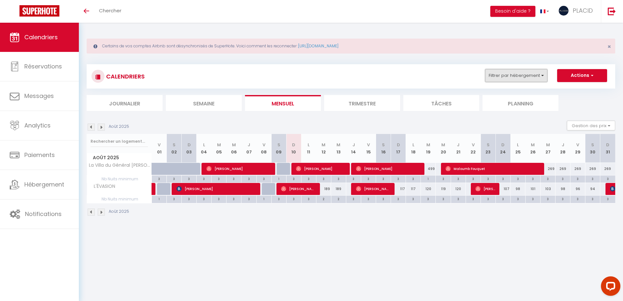
click at [510, 77] on button "Filtrer par hébergement" at bounding box center [516, 75] width 62 height 13
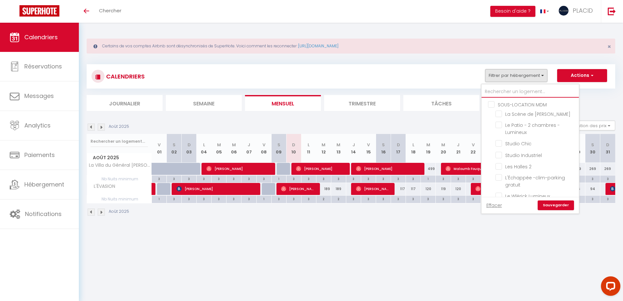
click at [509, 88] on input "text" at bounding box center [530, 92] width 97 height 12
type input "v"
checkbox input "false"
checkbox input "true"
checkbox input "false"
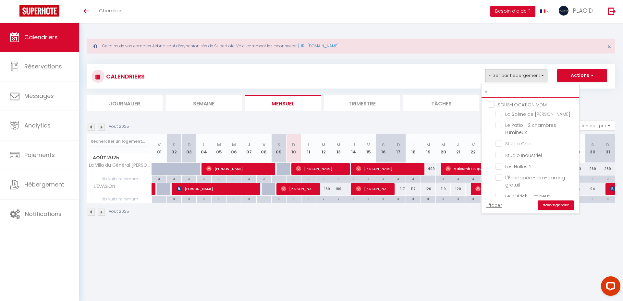
checkbox input "true"
checkbox input "false"
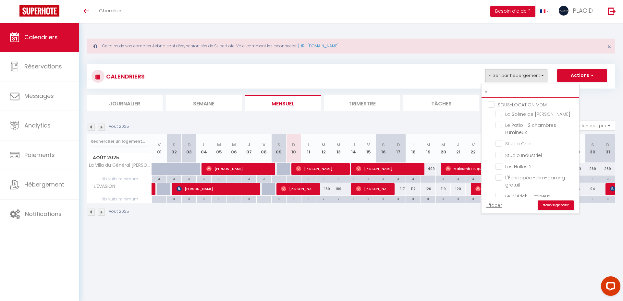
checkbox input "false"
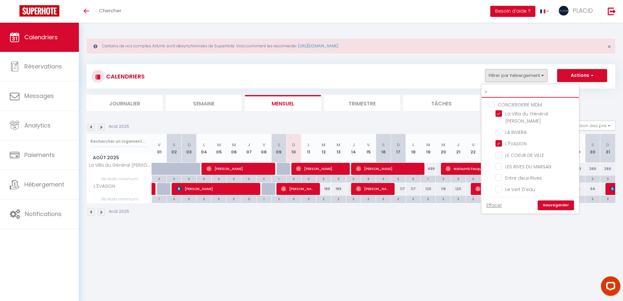
type input "ve"
checkbox input "false"
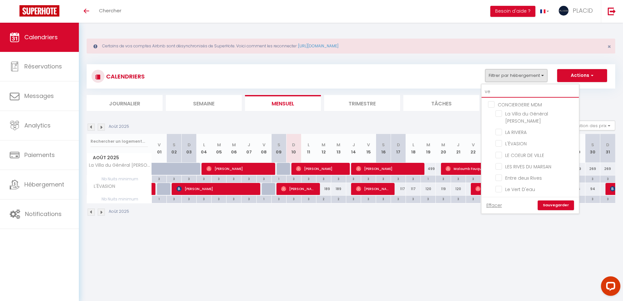
checkbox input "false"
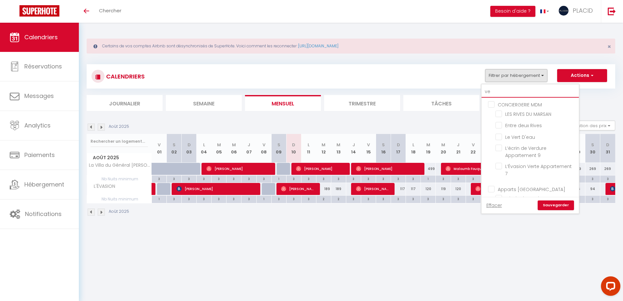
type input "ver"
checkbox input "false"
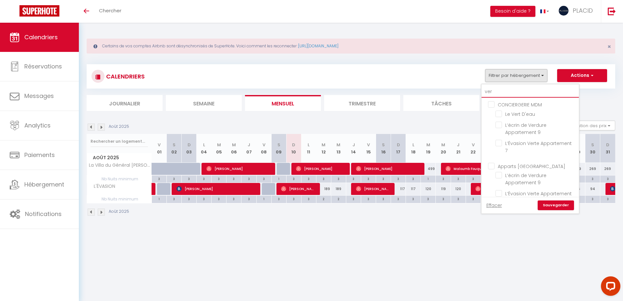
checkbox input "false"
type input "vert"
checkbox input "false"
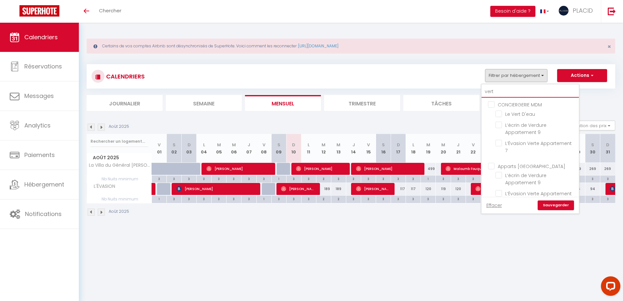
checkbox input "false"
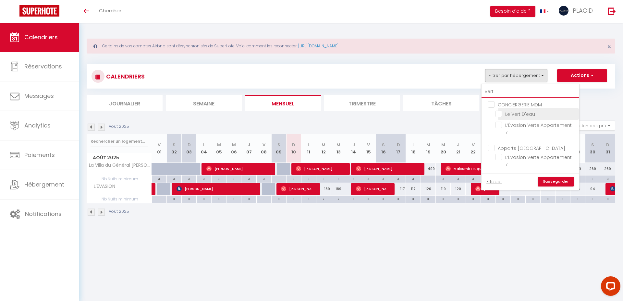
type input "vert"
click at [501, 115] on input "Le Vert D'eau" at bounding box center [536, 113] width 81 height 6
checkbox input "true"
checkbox input "false"
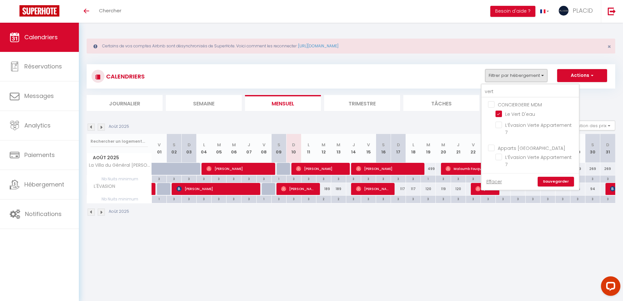
click at [565, 177] on link "Sauvegarder" at bounding box center [556, 182] width 36 height 10
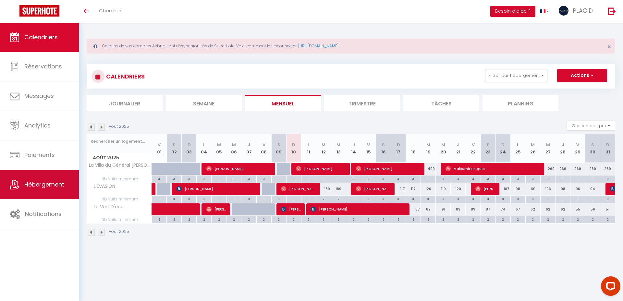
click at [31, 189] on link "Hébergement" at bounding box center [39, 184] width 79 height 29
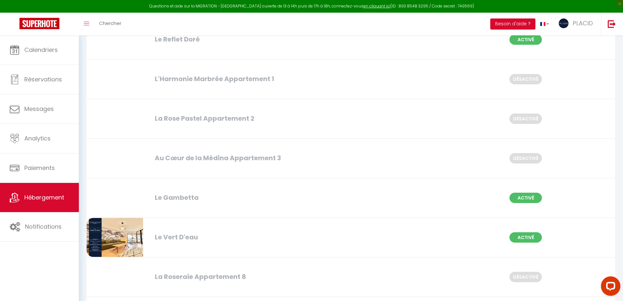
scroll to position [2500, 0]
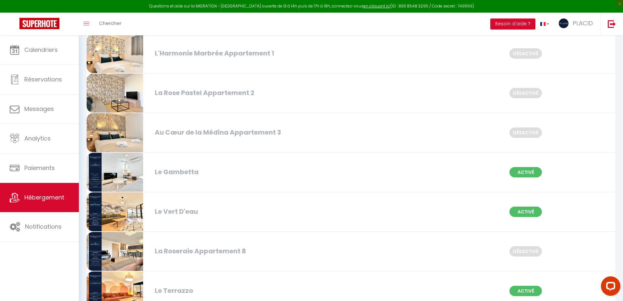
click at [228, 213] on div "Le Vert D'eau" at bounding box center [237, 212] width 170 height 10
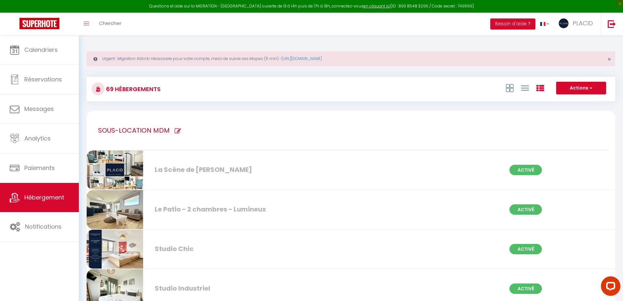
select select "3"
select select "2"
select select "1"
select select
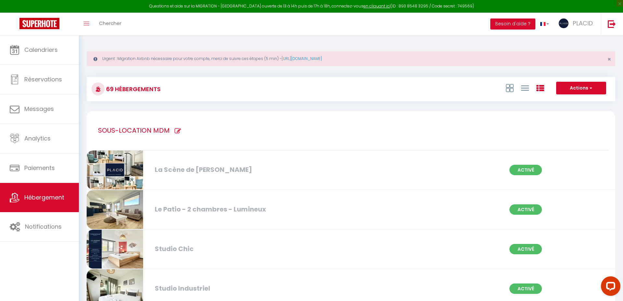
select select "28"
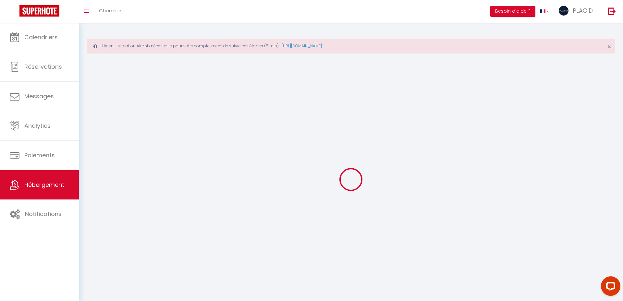
select select
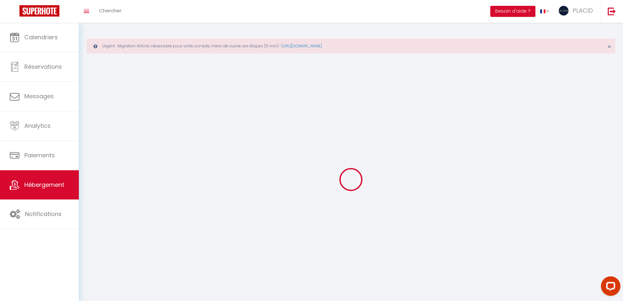
select select
checkbox input "false"
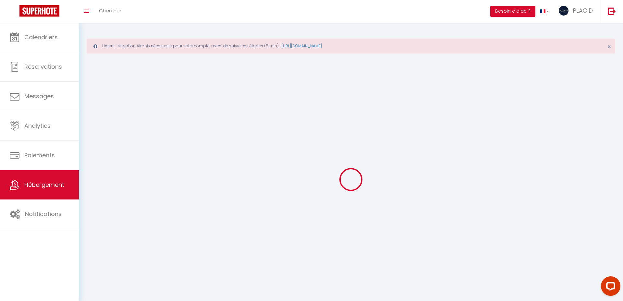
select select
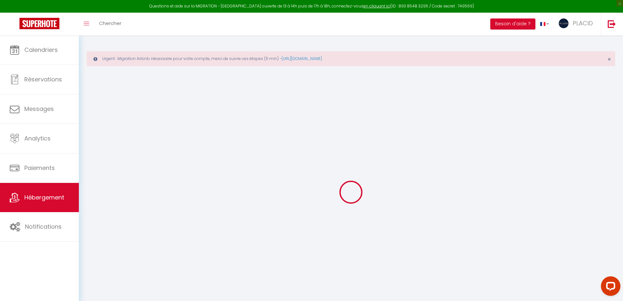
select select
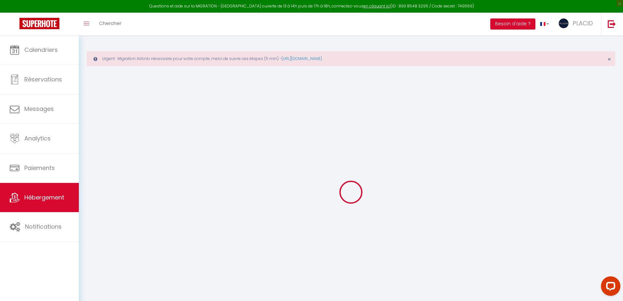
select select
checkbox input "false"
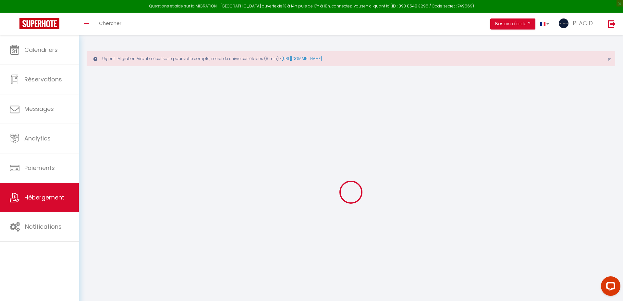
select select
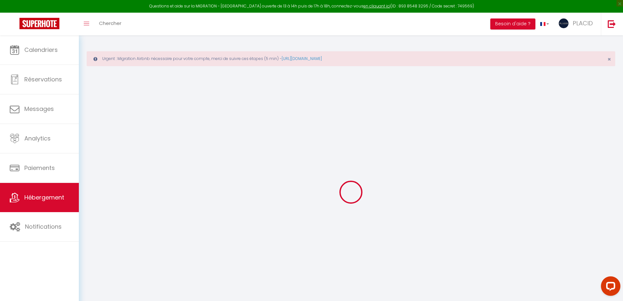
select select
checkbox input "false"
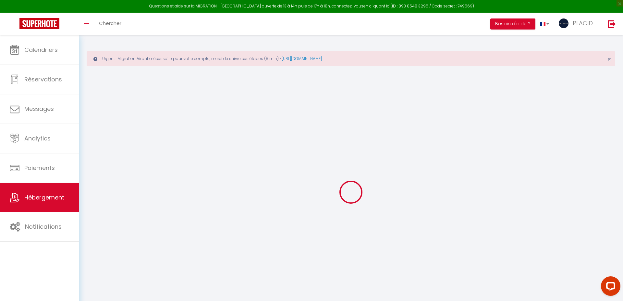
checkbox input "false"
select select
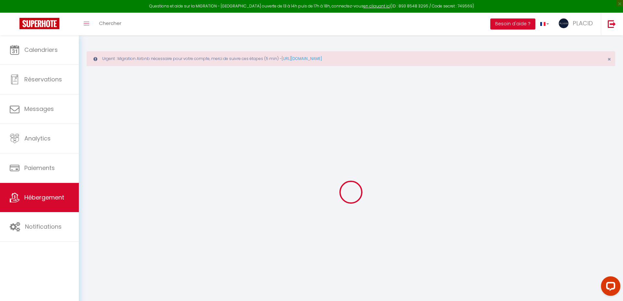
select select
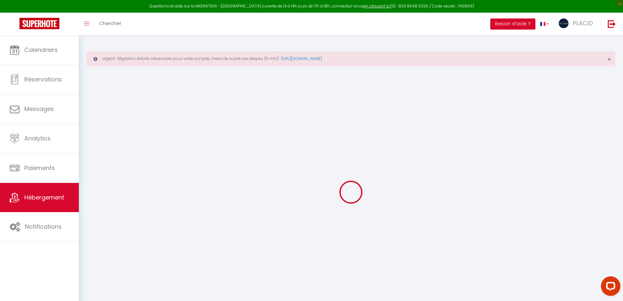
checkbox input "false"
select select
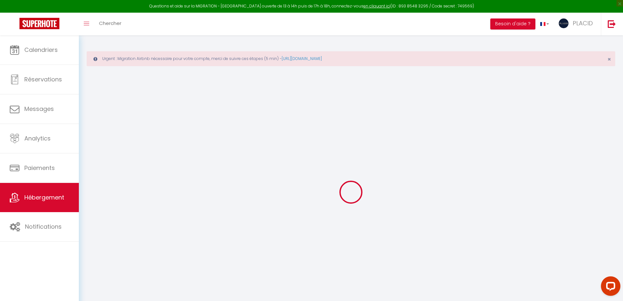
select select
type input "Le Vert D'eau"
type input "[PERSON_NAME]"
select select "4"
type input "60"
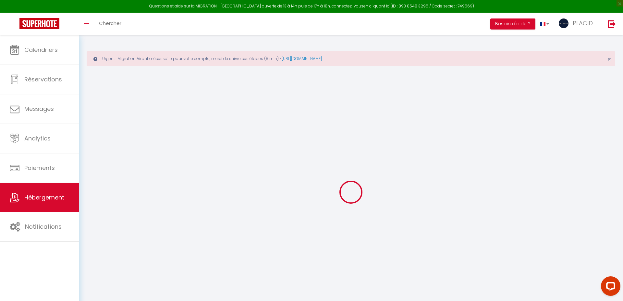
type input "34"
type input "1.01"
type input "299"
select select
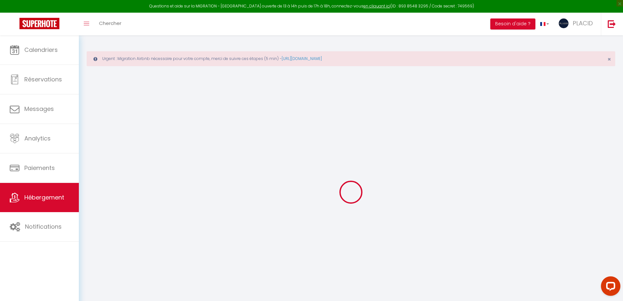
select select
type input "[STREET_ADDRESS]"
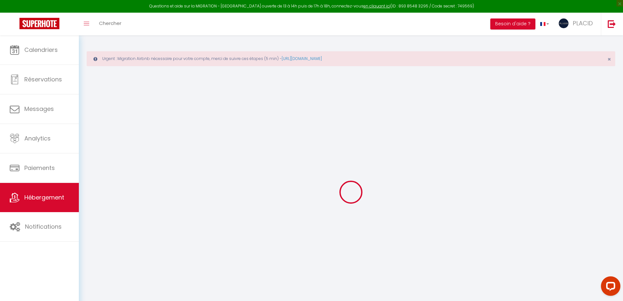
type input "40000"
type input "Mont-de-[GEOGRAPHIC_DATA]"
type input "[EMAIL_ADDRESS][DOMAIN_NAME]"
select select "1075"
checkbox input "false"
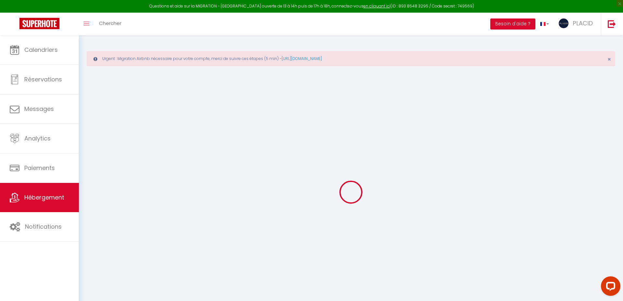
checkbox input "true"
type input "0"
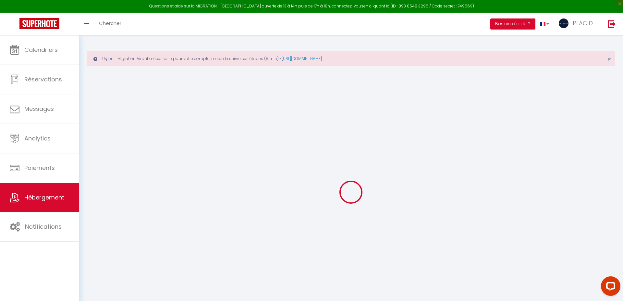
type input "0"
checkbox input "false"
checkbox input "true"
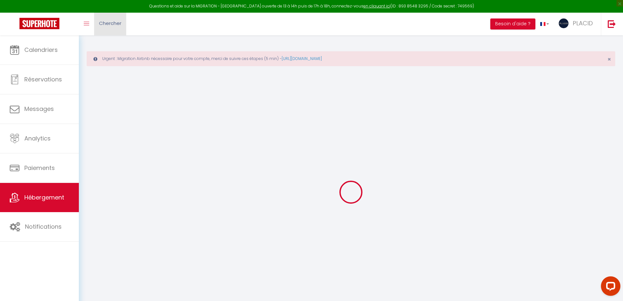
checkbox input "true"
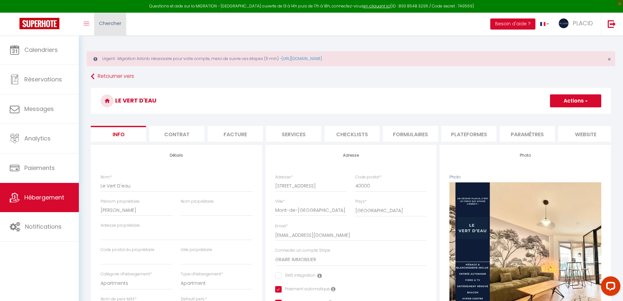
checkbox input "false"
checkbox input "true"
click at [475, 132] on li "Plateformes" at bounding box center [468, 134] width 55 height 16
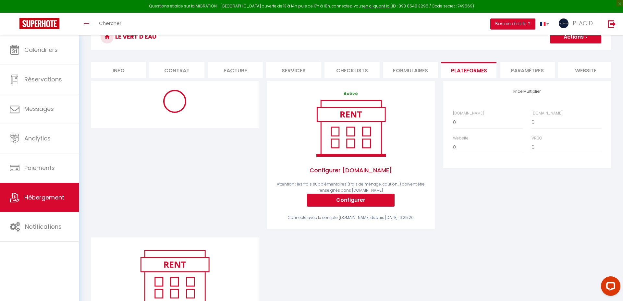
scroll to position [63, 0]
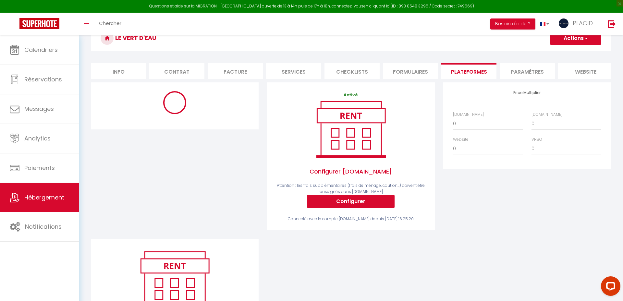
select select "886-1375189296042950079"
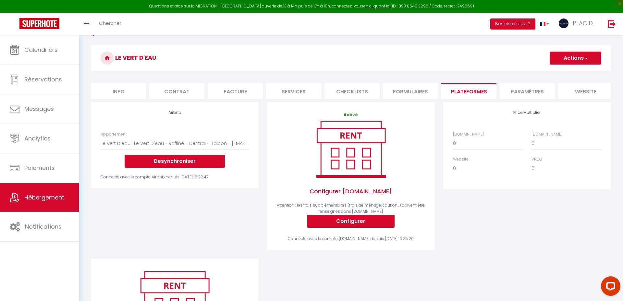
scroll to position [42, 0]
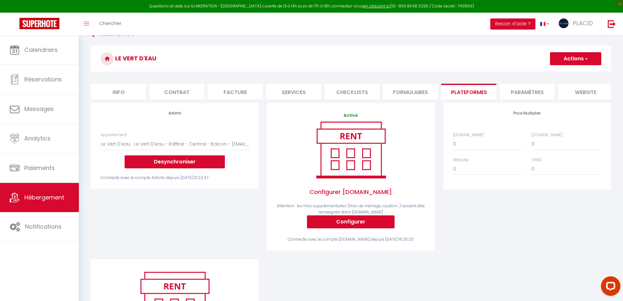
click at [579, 55] on button "Actions" at bounding box center [575, 58] width 51 height 13
click at [567, 74] on link "Enregistrer" at bounding box center [575, 73] width 51 height 8
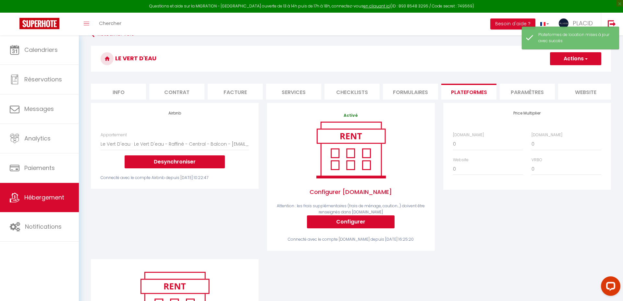
click at [593, 250] on div "Price Multiplier [DOMAIN_NAME] 0 + 1 % + 2 % + 3 % + 4 % + 5 % + 6 % + 7 %" at bounding box center [527, 181] width 176 height 156
click at [612, 287] on icon "Open LiveChat chat widget" at bounding box center [611, 286] width 6 height 4
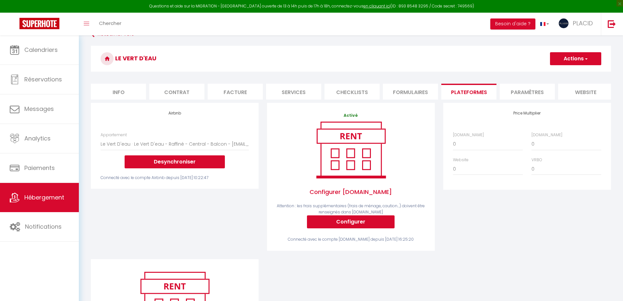
click at [465, 225] on div "Price Multiplier [DOMAIN_NAME] 0 + 1 % + 2 % + 3 % + 4 % + 5 % + 6 % + 7 %" at bounding box center [527, 181] width 176 height 156
drag, startPoint x: 469, startPoint y: 277, endPoint x: 141, endPoint y: 202, distance: 337.1
click at [141, 202] on div "Airbnb Appartement Studio Chic · Studio Chic - [GEOGRAPHIC_DATA] - Clim - Cosy …" at bounding box center [351, 243] width 529 height 280
click at [139, 202] on div "Airbnb Appartement Studio Chic · Studio Chic - [GEOGRAPHIC_DATA] - Clim - Cosy …" at bounding box center [175, 181] width 176 height 156
drag, startPoint x: 104, startPoint y: 173, endPoint x: 236, endPoint y: 190, distance: 133.1
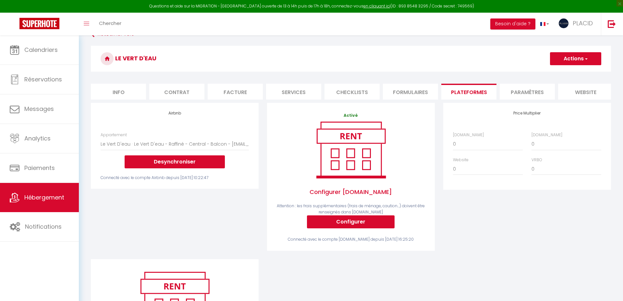
click at [236, 190] on div "Airbnb Appartement Studio Chic · Studio Chic - [GEOGRAPHIC_DATA] - Clim - Cosy …" at bounding box center [175, 181] width 176 height 156
click at [227, 196] on div "Airbnb Appartement Studio Chic · Studio Chic - [GEOGRAPHIC_DATA] - Clim - Cosy …" at bounding box center [175, 181] width 176 height 156
drag, startPoint x: 352, startPoint y: 271, endPoint x: 64, endPoint y: 16, distance: 385.6
click at [64, 16] on div "Questions et aide sur la MIGRATION - [GEOGRAPHIC_DATA] ouverte de 13 à 14h puis…" at bounding box center [311, 192] width 623 height 398
click at [219, 226] on div "Airbnb Appartement Studio Chic · Studio Chic - [GEOGRAPHIC_DATA] - Clim - Cosy …" at bounding box center [175, 181] width 176 height 156
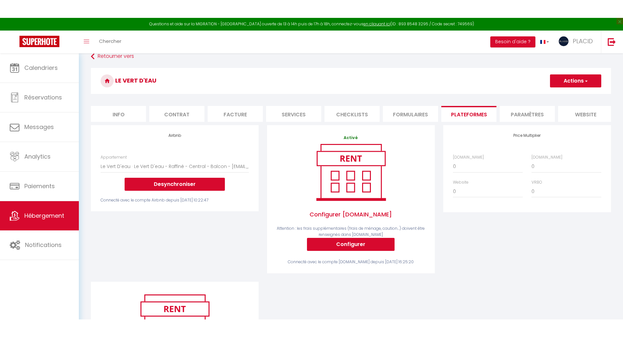
scroll to position [41, 0]
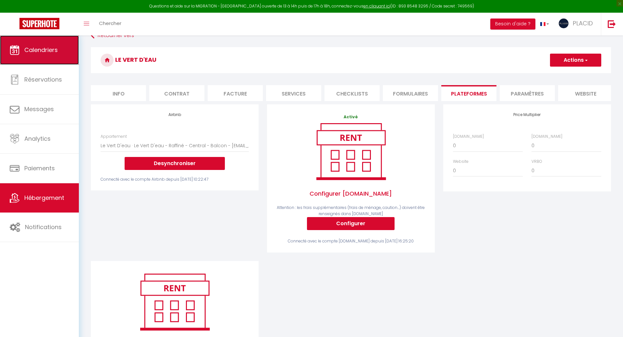
click at [32, 52] on span "Calendriers" at bounding box center [40, 50] width 33 height 8
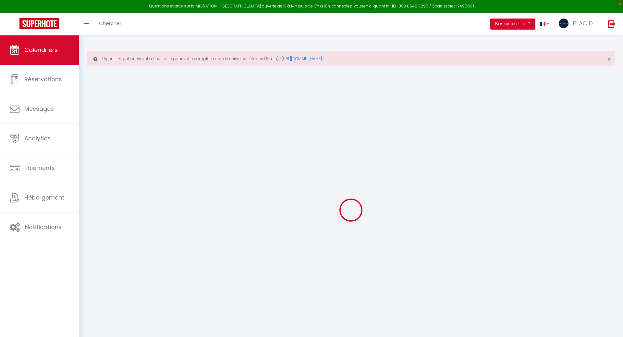
select select
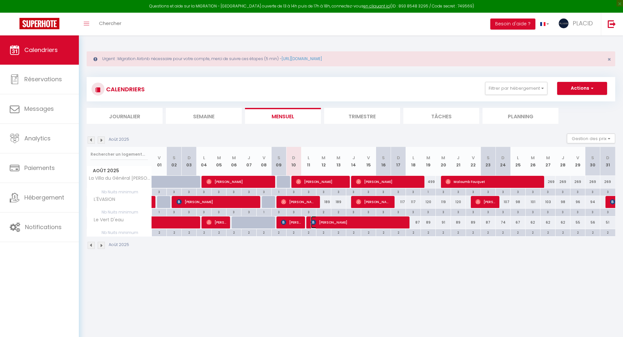
click at [369, 221] on span "[PERSON_NAME]" at bounding box center [358, 222] width 94 height 12
select select "OK"
select select "KO"
select select "0"
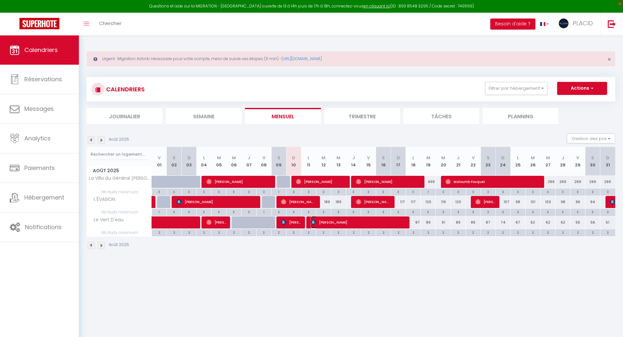
select select "1"
select select
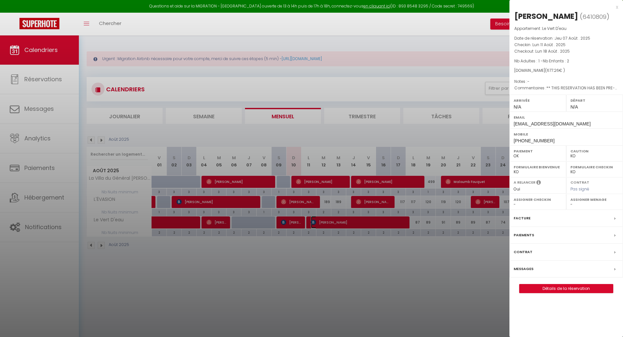
select select "40924"
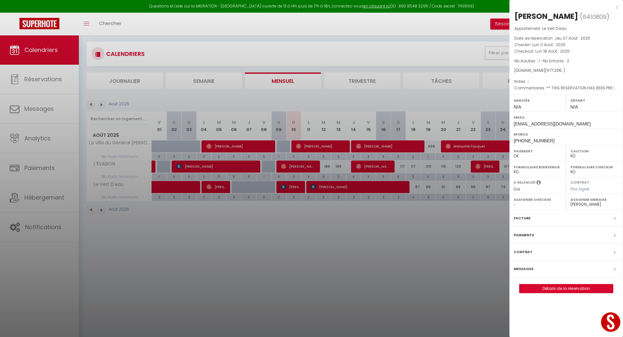
click at [402, 250] on div at bounding box center [311, 168] width 623 height 337
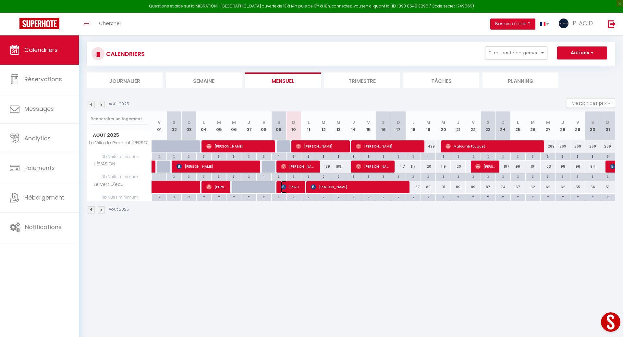
click at [297, 186] on span "[PERSON_NAME]" at bounding box center [291, 186] width 20 height 12
select select "OK"
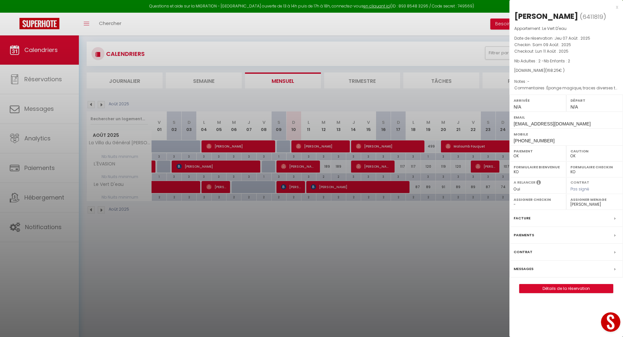
drag, startPoint x: 585, startPoint y: 125, endPoint x: 514, endPoint y: 121, distance: 71.2
click at [514, 121] on div "Email [EMAIL_ADDRESS][DOMAIN_NAME]" at bounding box center [567, 119] width 114 height 17
copy span "[EMAIL_ADDRESS][DOMAIN_NAME]"
click at [353, 277] on div at bounding box center [311, 168] width 623 height 337
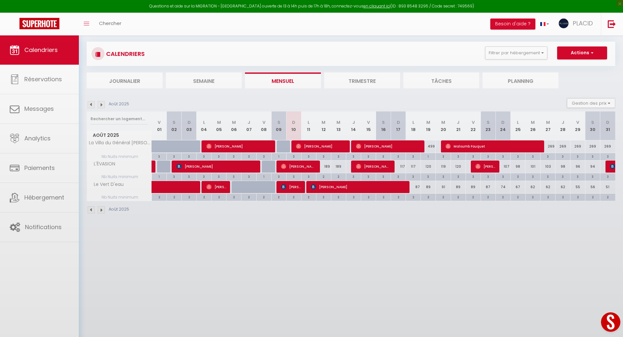
click at [353, 277] on div at bounding box center [311, 168] width 623 height 337
checkbox input "false"
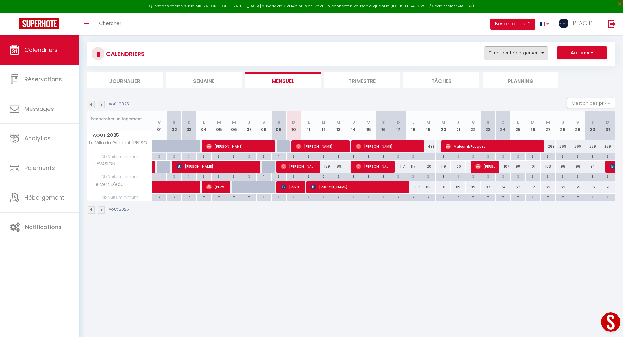
click at [506, 54] on button "Filtrer par hébergement" at bounding box center [516, 52] width 62 height 13
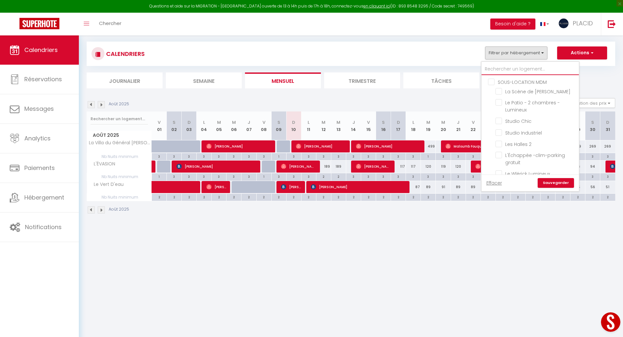
click at [506, 70] on input "text" at bounding box center [530, 69] width 97 height 12
type input "g"
checkbox input "false"
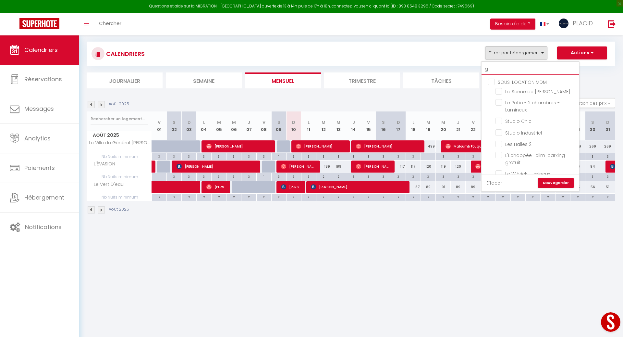
checkbox input "true"
checkbox input "false"
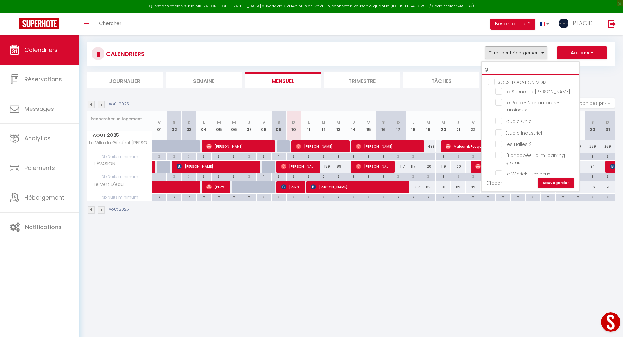
checkbox input "false"
type input "ga"
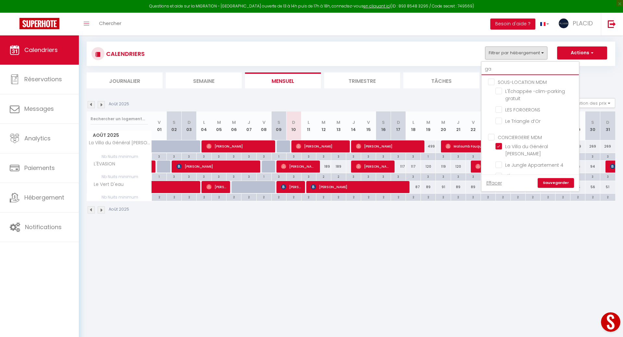
checkbox input "false"
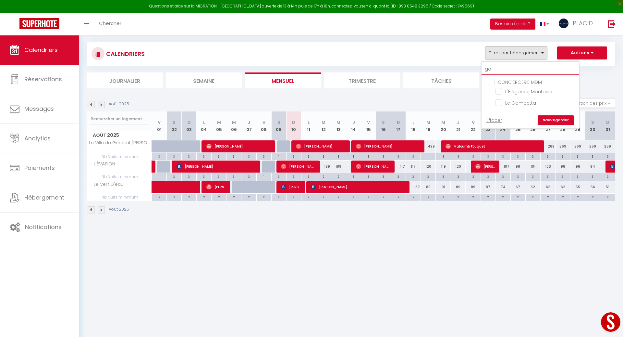
type input "gam"
checkbox input "false"
type input "gamb"
checkbox input "false"
type input "gamb"
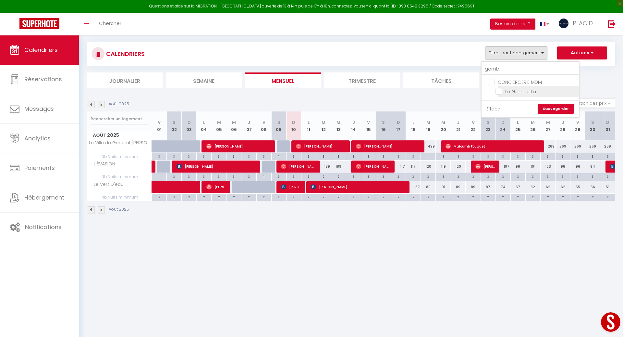
click at [500, 92] on input "Le Gambetta" at bounding box center [536, 91] width 81 height 6
checkbox input "true"
click at [550, 107] on link "Sauvegarder" at bounding box center [556, 109] width 36 height 10
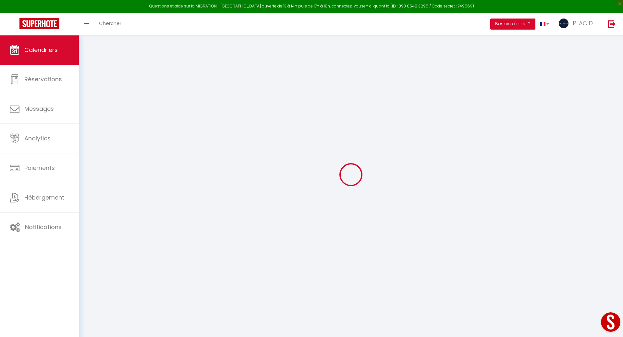
select select "0"
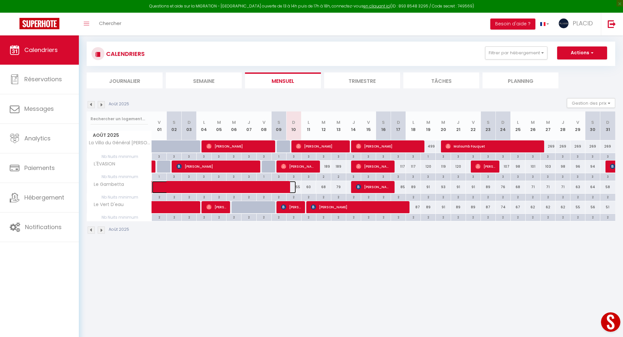
click at [264, 184] on span at bounding box center [229, 187] width 134 height 12
select select "41989"
